Goal: Information Seeking & Learning: Learn about a topic

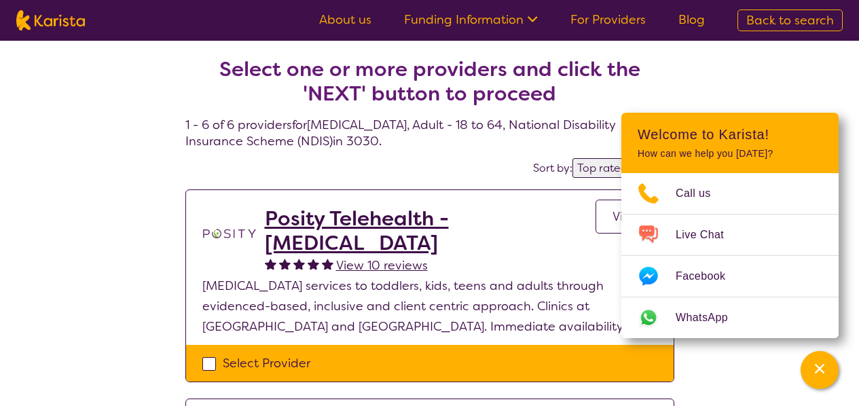
select select "by_score"
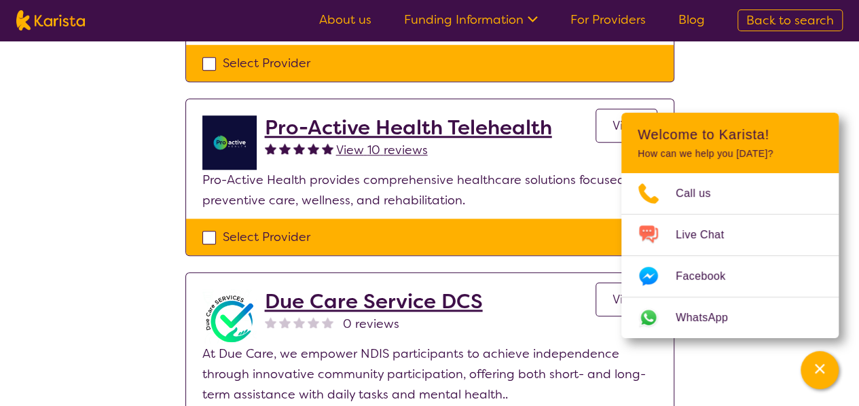
scroll to position [512, 0]
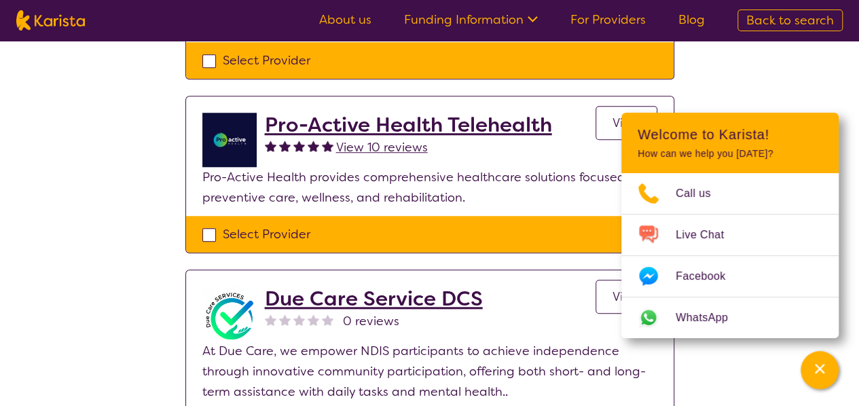
click at [469, 113] on h2 "Pro-Active Health Telehealth" at bounding box center [408, 125] width 287 height 24
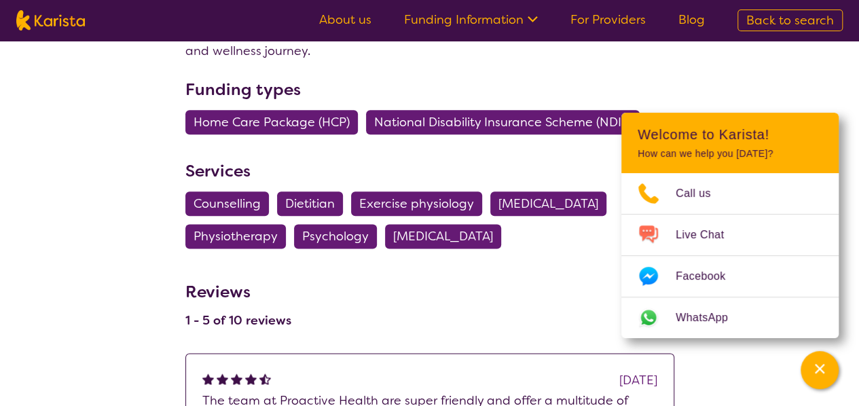
scroll to position [754, 0]
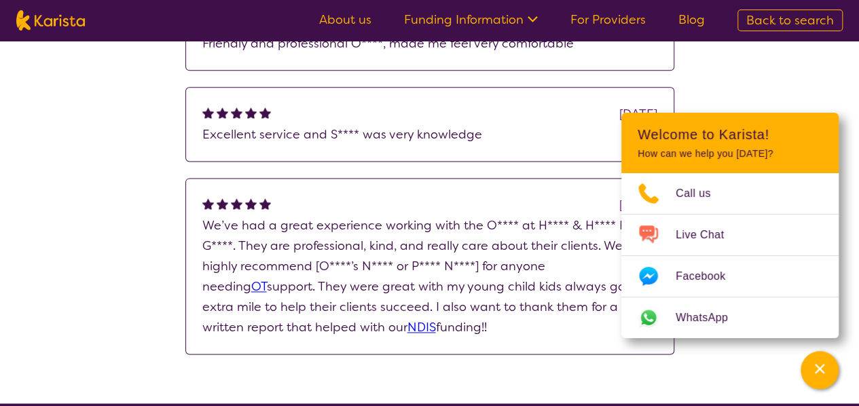
scroll to position [854, 0]
